Goal: Task Accomplishment & Management: Manage account settings

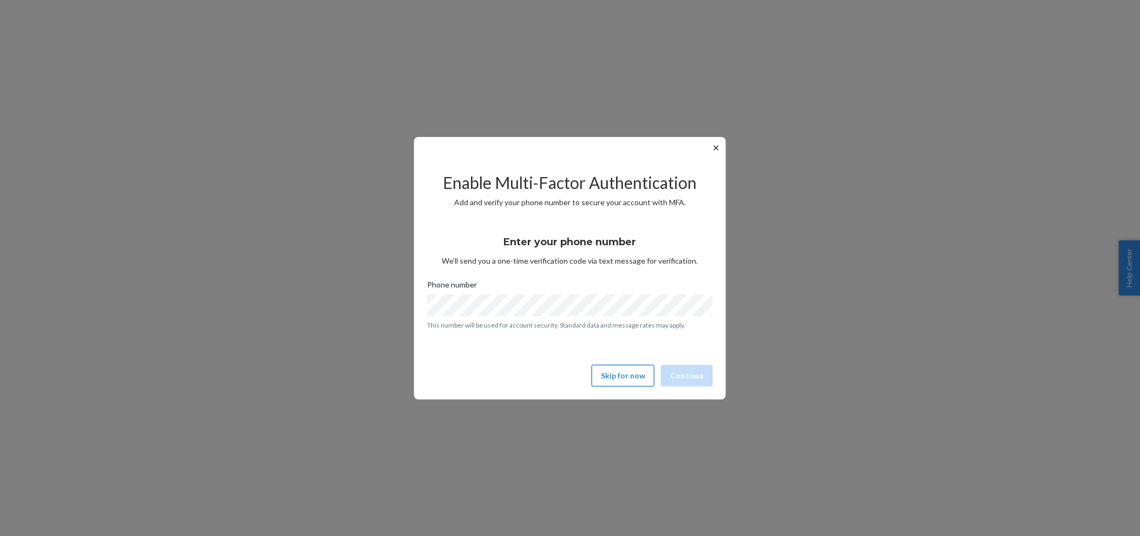
click at [605, 377] on button "Skip for now" at bounding box center [623, 376] width 63 height 22
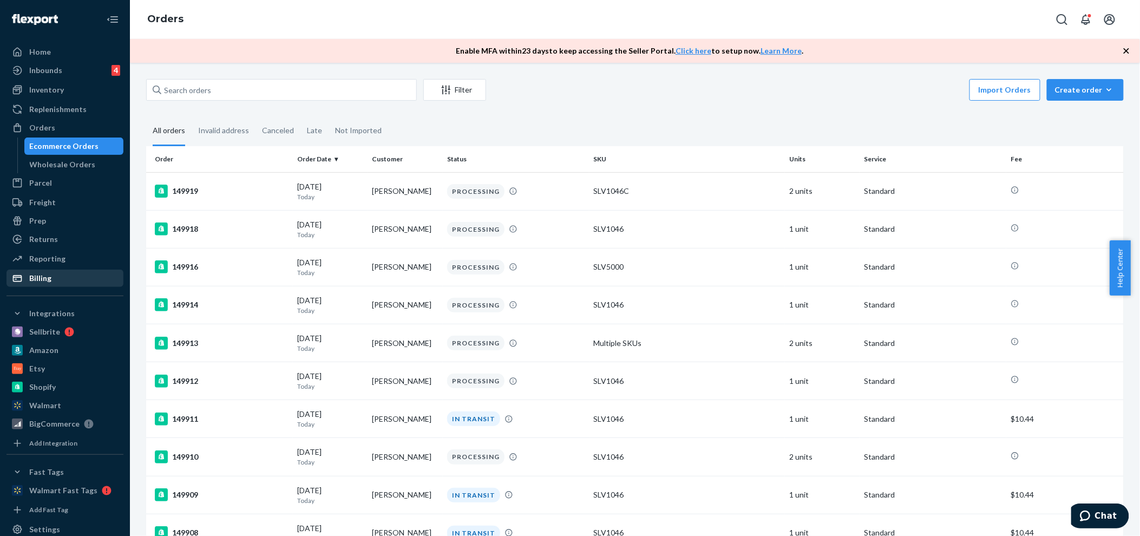
click at [41, 278] on div "Billing" at bounding box center [40, 278] width 22 height 11
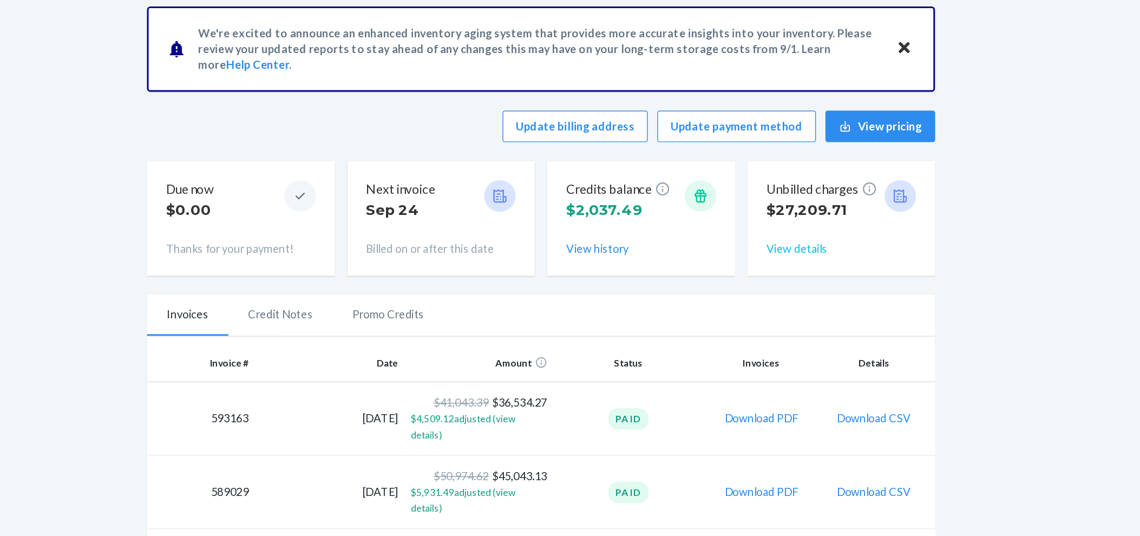
click at [800, 244] on button "View details" at bounding box center [811, 245] width 42 height 11
click at [888, 241] on div "Home Inbounds 4 Shipping Plans Problems 4 Inventory Products Lot & Expiration R…" at bounding box center [570, 268] width 1140 height 536
click at [665, 243] on button "View history" at bounding box center [673, 245] width 43 height 11
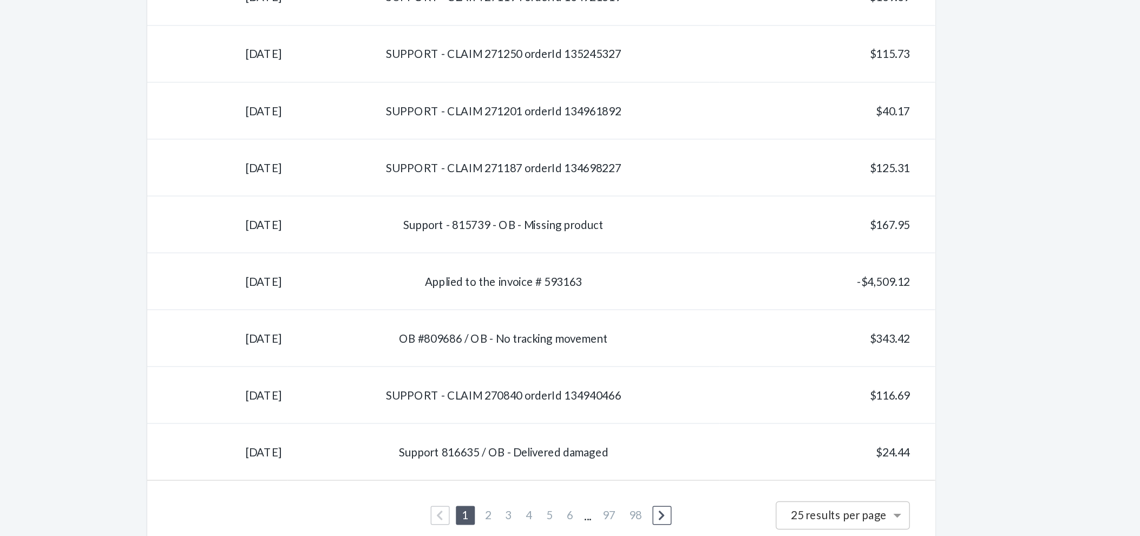
scroll to position [828, 0]
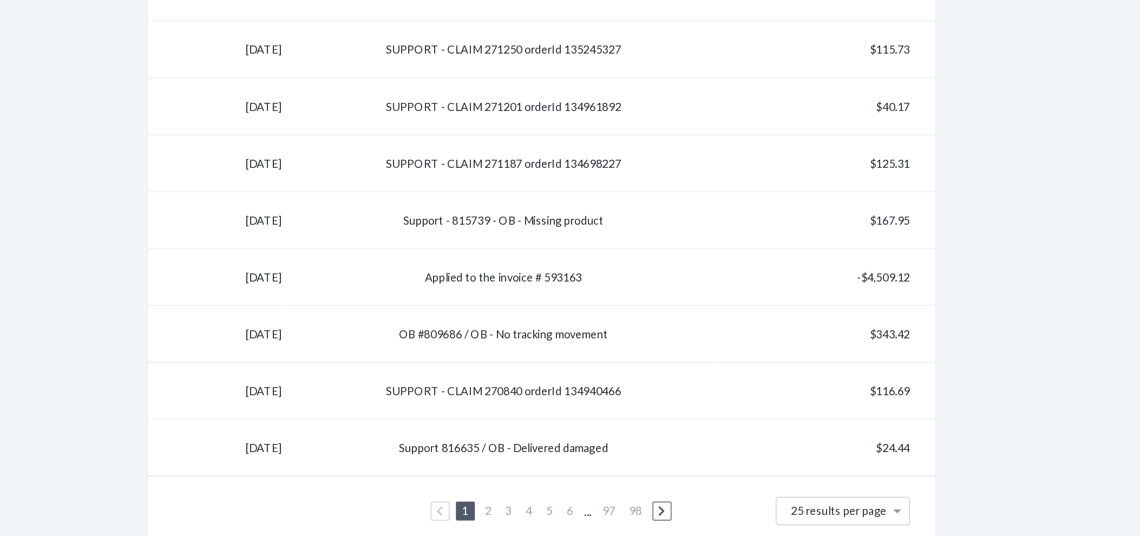
click at [625, 506] on link "4" at bounding box center [627, 506] width 9 height 9
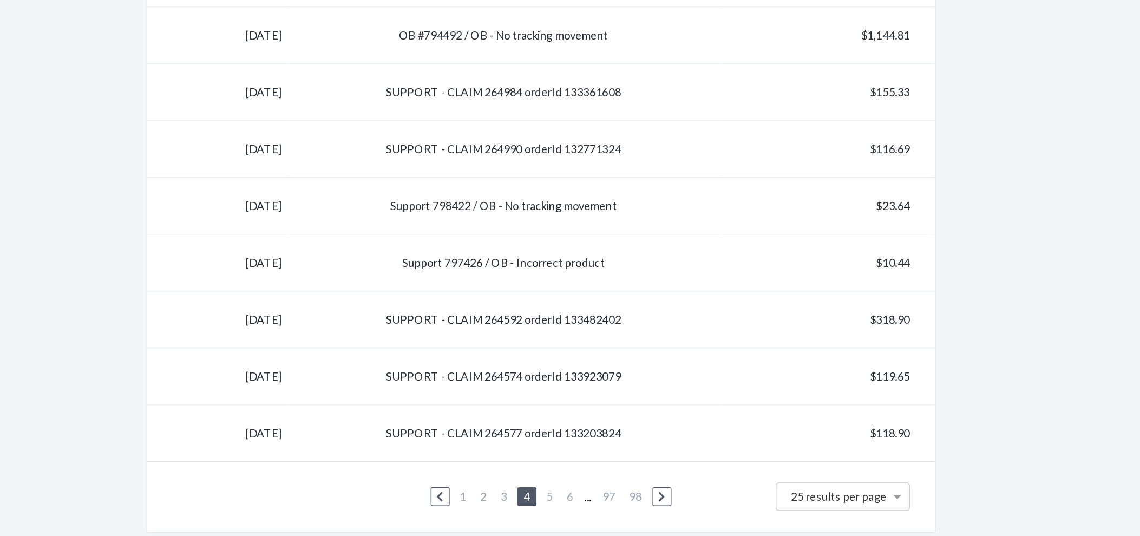
scroll to position [827, 0]
click at [652, 508] on link "6" at bounding box center [655, 507] width 9 height 9
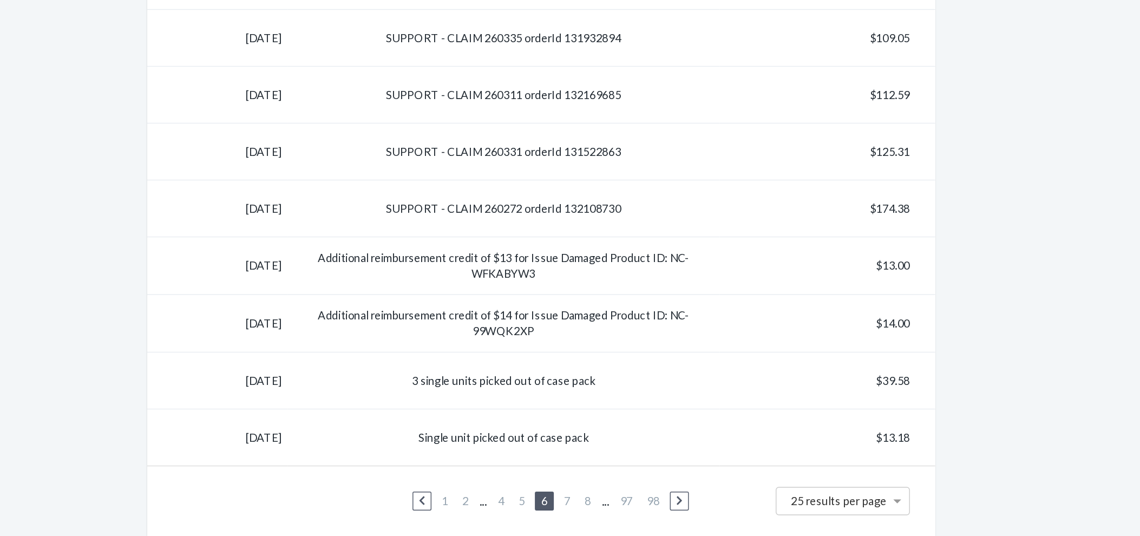
scroll to position [829, 0]
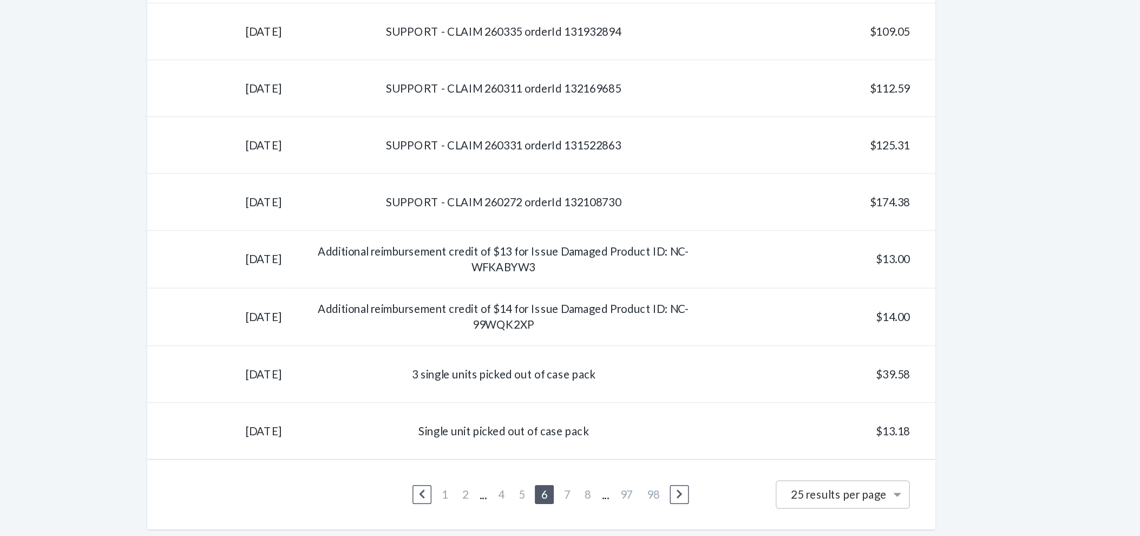
click at [649, 505] on link "7" at bounding box center [653, 506] width 9 height 9
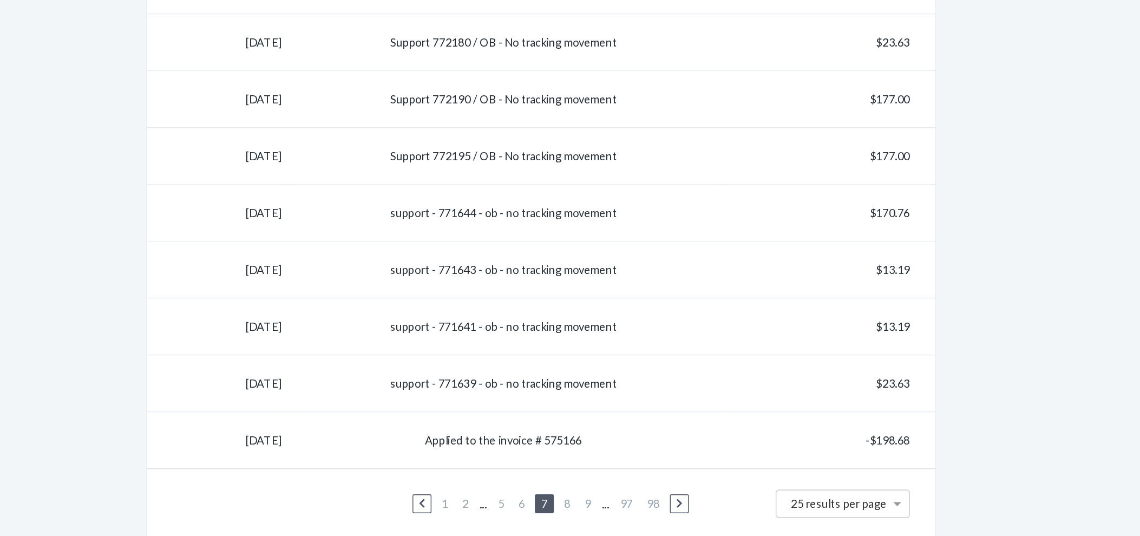
scroll to position [824, 0]
